Goal: Find specific page/section: Find specific page/section

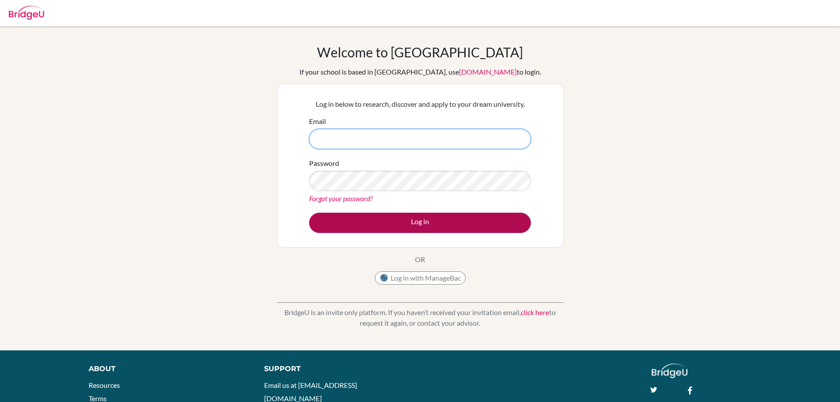
type input "[EMAIL_ADDRESS][DOMAIN_NAME]"
click at [424, 217] on button "Log in" at bounding box center [420, 223] width 222 height 20
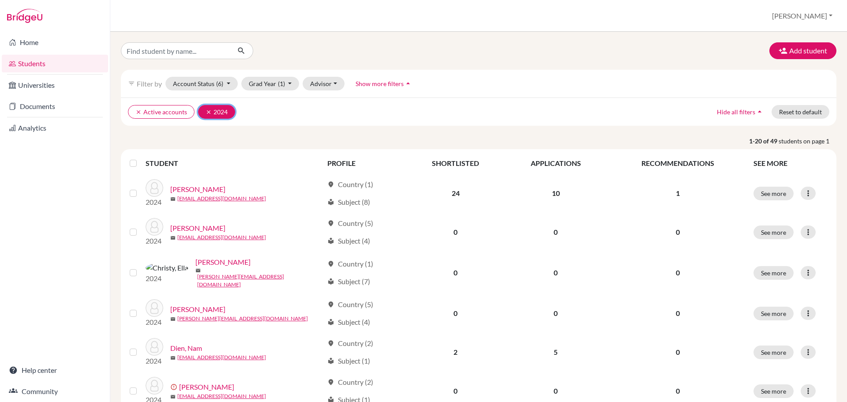
click at [203, 112] on button "clear 2024" at bounding box center [216, 112] width 37 height 14
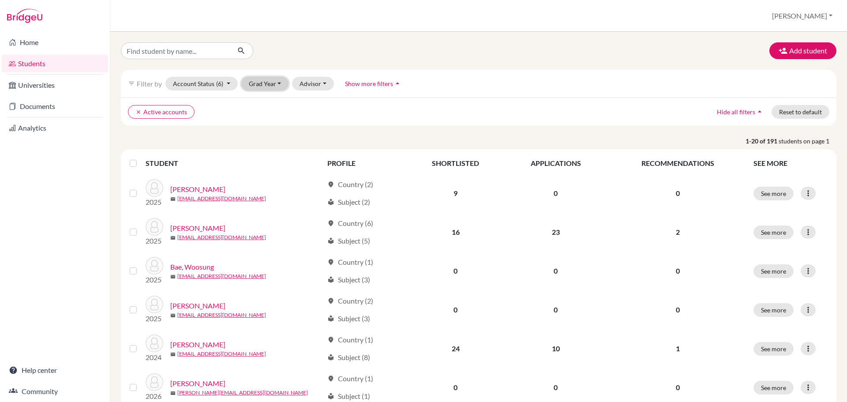
click at [252, 82] on button "Grad Year" at bounding box center [265, 84] width 48 height 14
click at [270, 104] on div "2026" at bounding box center [267, 102] width 31 height 11
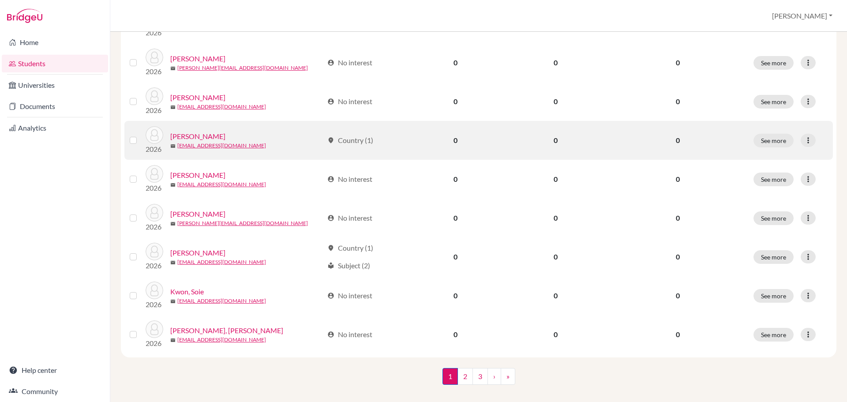
scroll to position [607, 0]
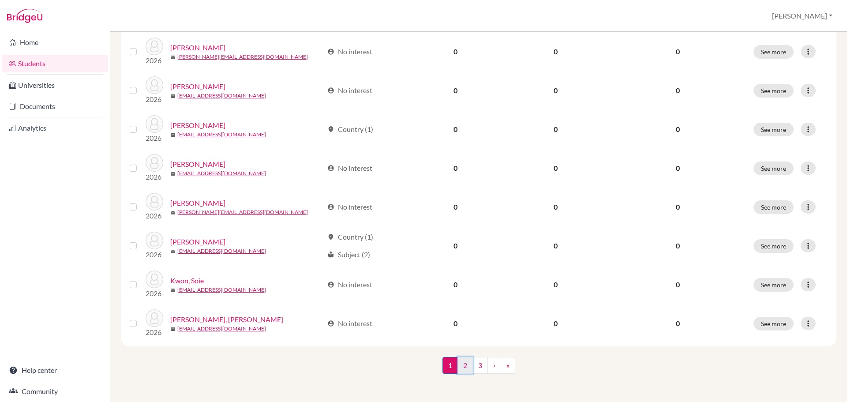
click at [458, 366] on link "2" at bounding box center [464, 365] width 15 height 17
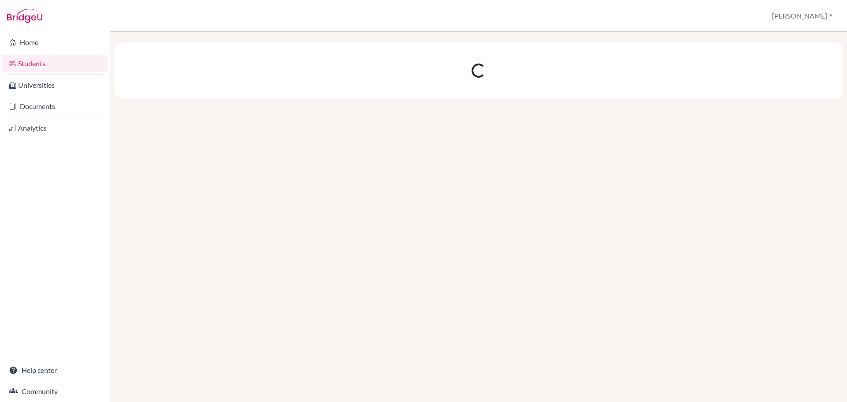
scroll to position [0, 0]
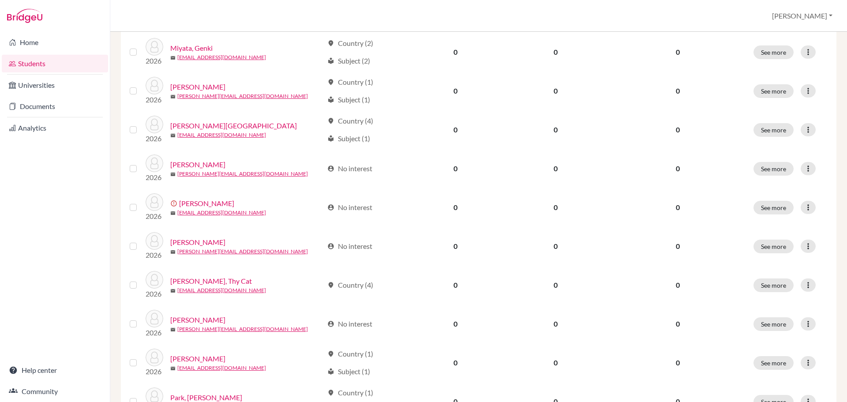
scroll to position [607, 0]
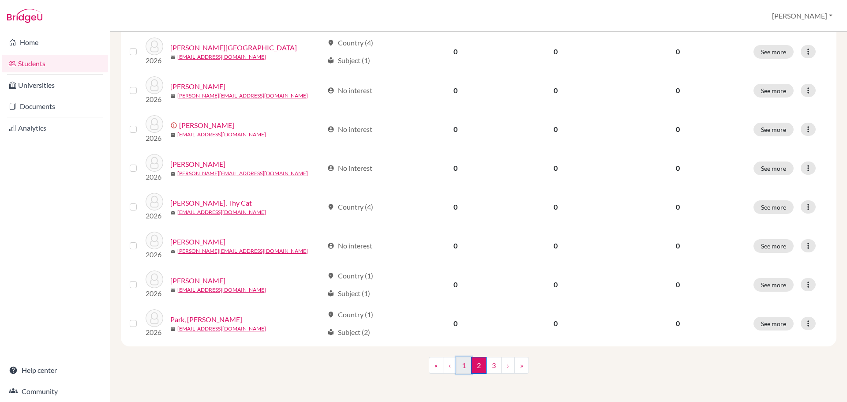
click at [456, 369] on link "1" at bounding box center [463, 365] width 15 height 17
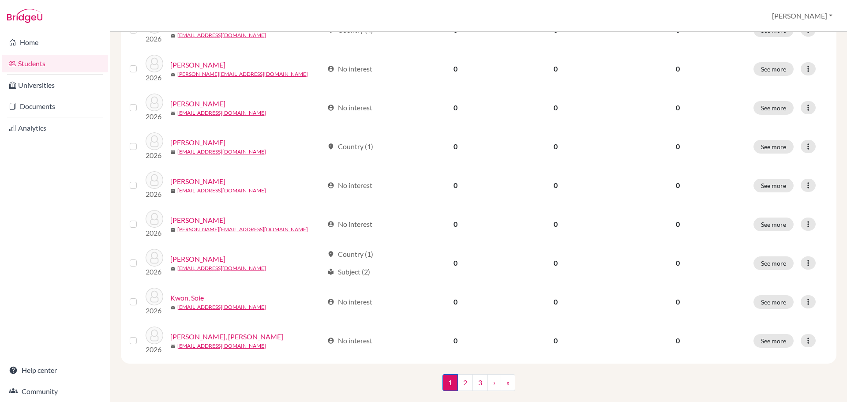
scroll to position [607, 0]
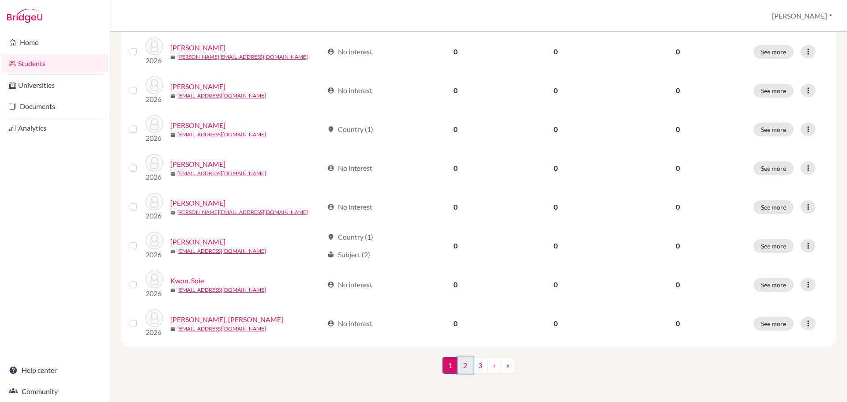
click at [464, 366] on link "2" at bounding box center [464, 365] width 15 height 17
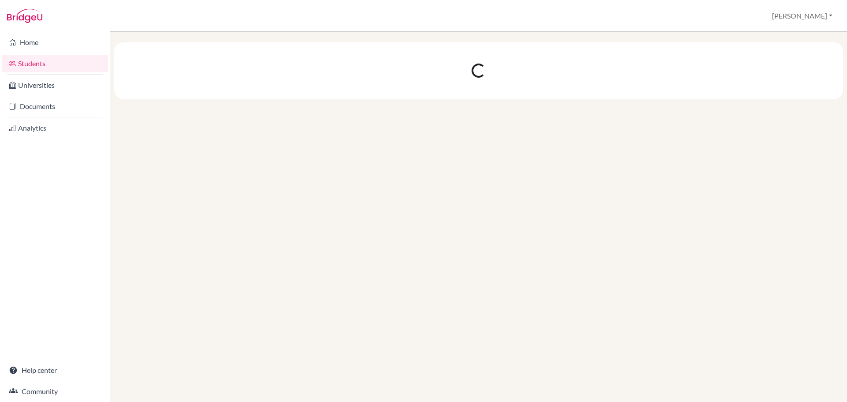
scroll to position [0, 0]
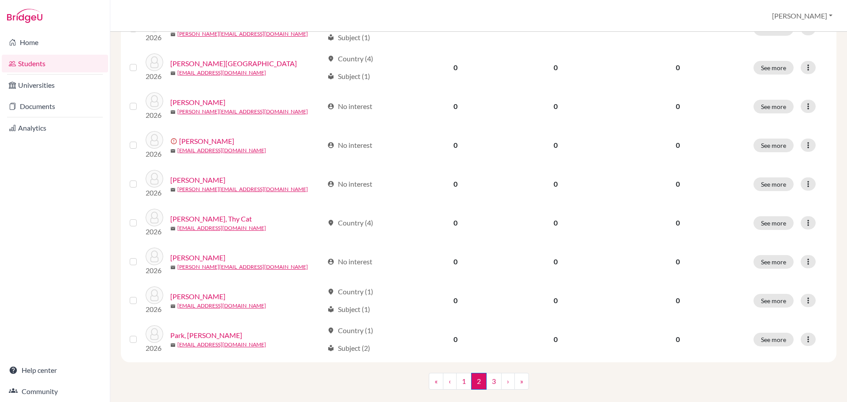
scroll to position [607, 0]
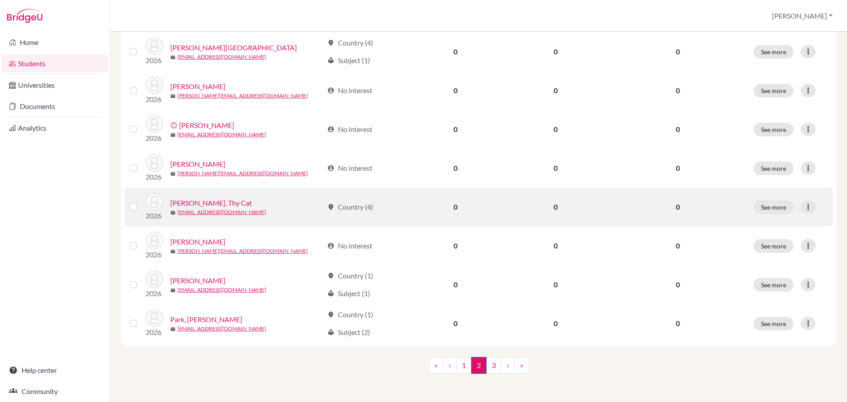
click at [616, 213] on td "0" at bounding box center [677, 206] width 141 height 39
click at [342, 211] on div "location_on Country (4)" at bounding box center [350, 206] width 46 height 11
click at [347, 209] on div "location_on Country (4)" at bounding box center [350, 206] width 46 height 11
click at [336, 209] on div "location_on Country (4)" at bounding box center [350, 206] width 46 height 11
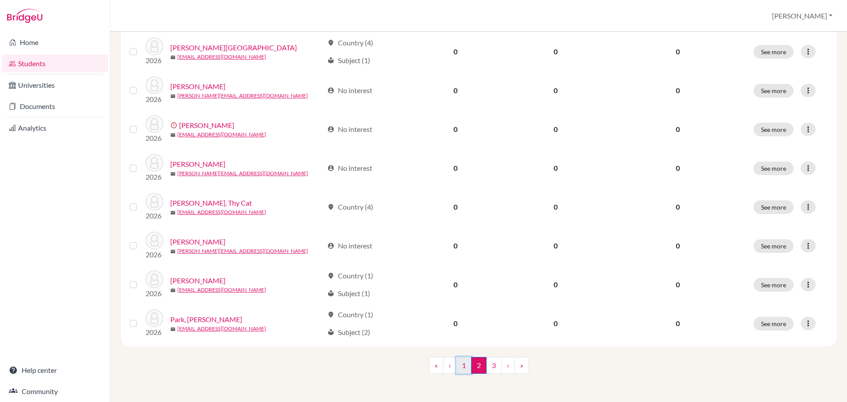
click at [459, 368] on link "1" at bounding box center [463, 365] width 15 height 17
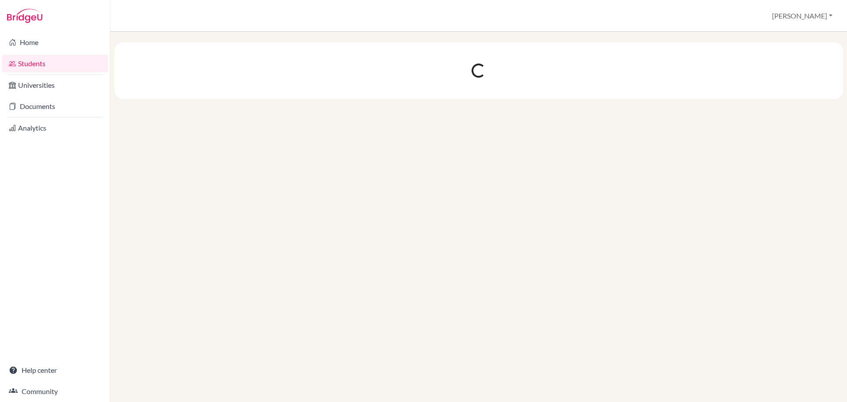
scroll to position [0, 0]
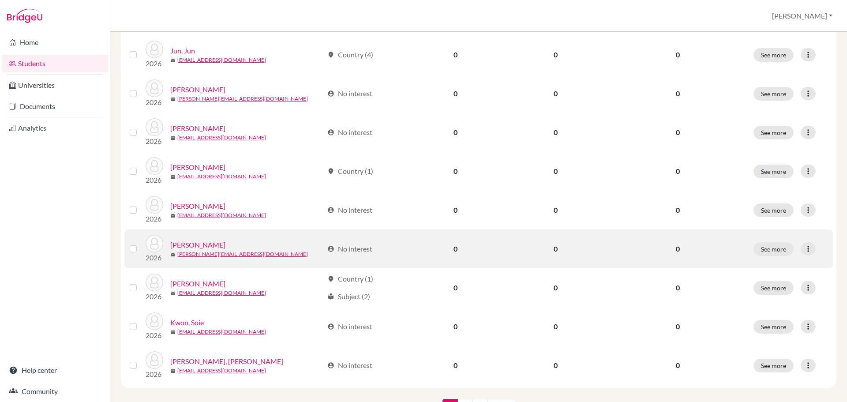
scroll to position [607, 0]
